Goal: Find specific fact: Find specific fact

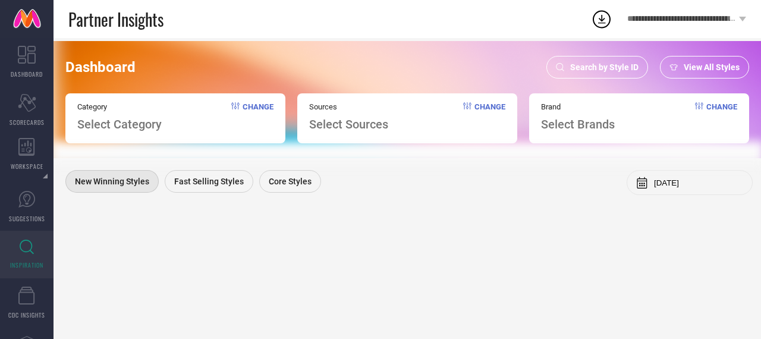
click at [602, 65] on span "Search by Style ID" at bounding box center [604, 67] width 68 height 10
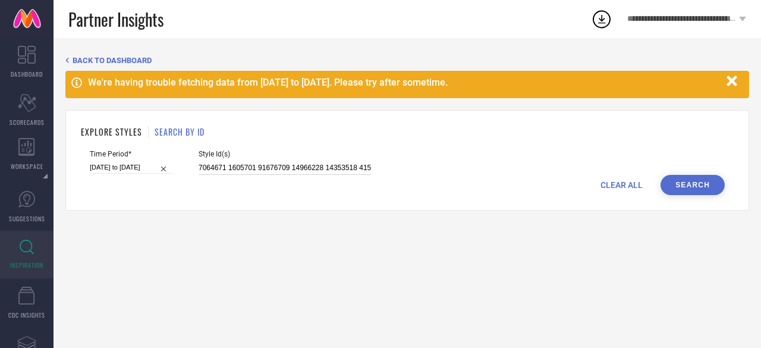
click at [235, 163] on input at bounding box center [285, 168] width 172 height 14
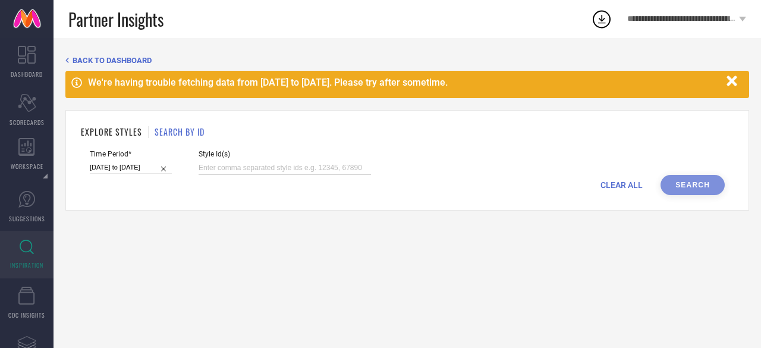
paste input "28932986 24097424 22455110 30519057 29102908 25180020 19441538 23119268 2244408…"
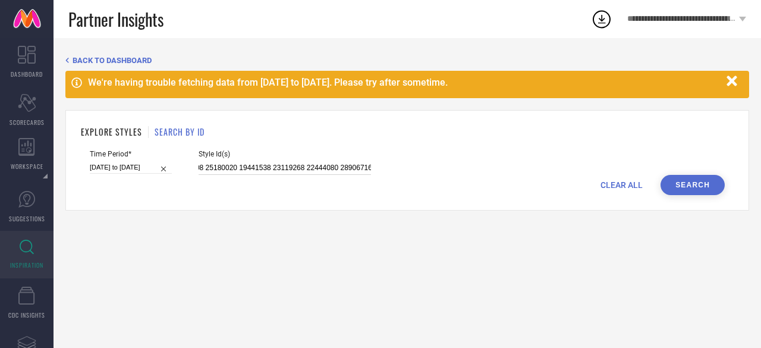
type input "28932986 24097424 22455110 30519057 29102908 25180020 19441538 23119268 2244408…"
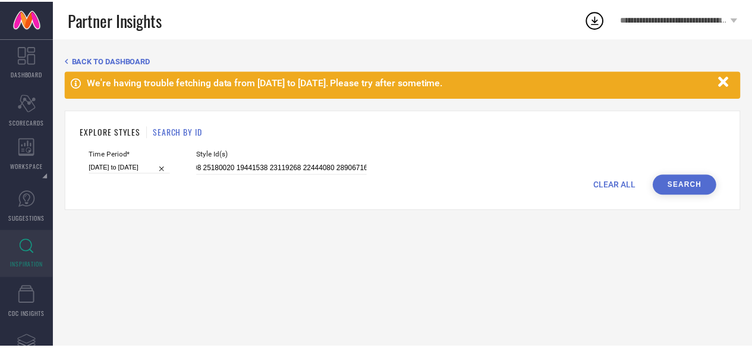
scroll to position [0, 0]
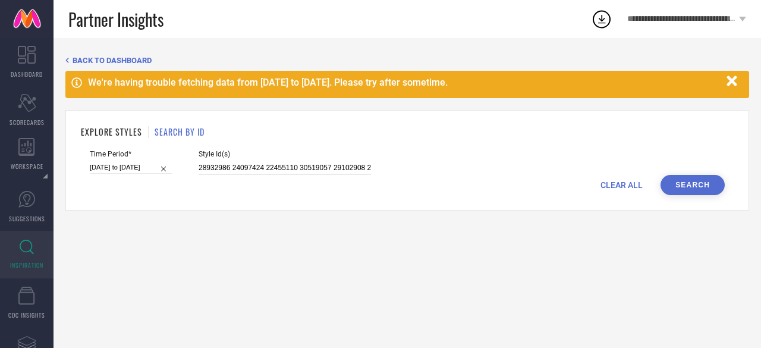
click at [704, 190] on button "Search" at bounding box center [692, 185] width 64 height 20
